Goal: Navigation & Orientation: Find specific page/section

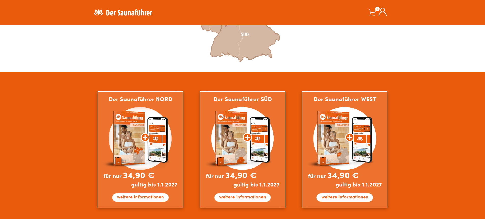
scroll to position [153, 0]
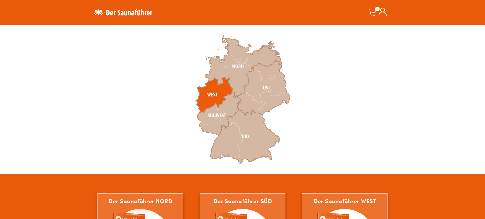
click at [211, 100] on icon at bounding box center [213, 94] width 37 height 35
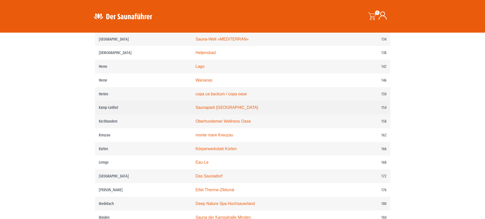
scroll to position [662, 0]
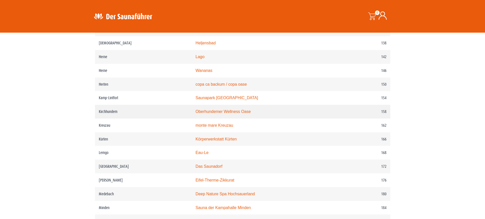
click at [218, 113] on link "Oberhundemer Wellness Oase" at bounding box center [222, 111] width 55 height 4
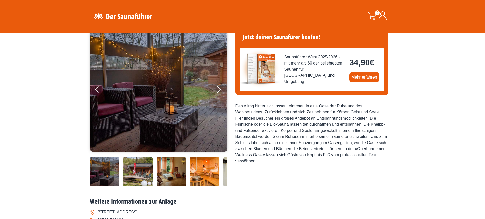
scroll to position [51, 0]
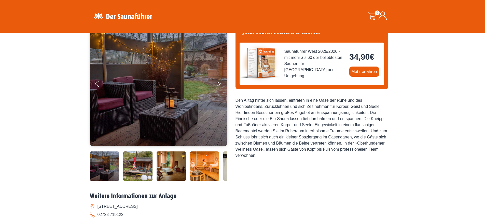
click at [221, 85] on button "Next" at bounding box center [222, 84] width 13 height 13
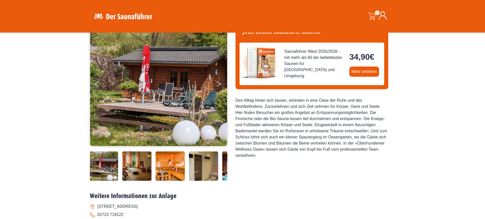
click at [221, 85] on button "Next" at bounding box center [222, 84] width 13 height 13
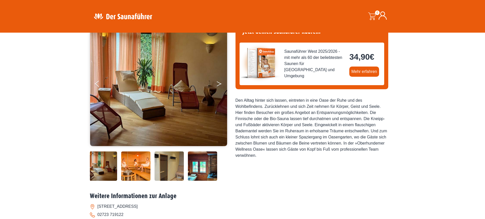
click at [221, 85] on button "Next" at bounding box center [222, 84] width 13 height 13
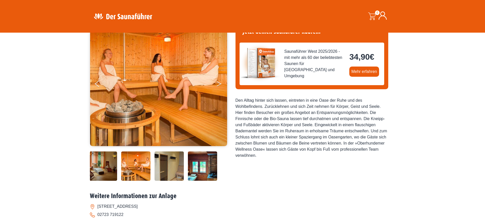
click at [221, 85] on button "Next" at bounding box center [222, 84] width 13 height 13
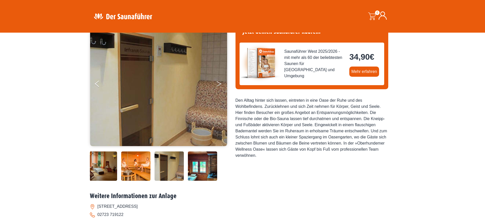
click at [221, 85] on button "Next" at bounding box center [222, 84] width 13 height 13
